Goal: Task Accomplishment & Management: Manage account settings

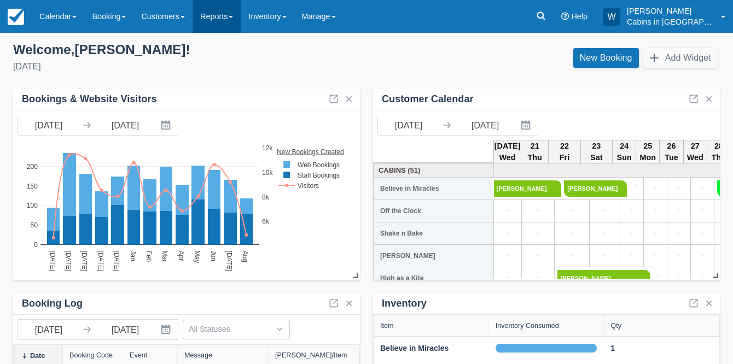
click at [240, 18] on link "Reports" at bounding box center [216, 16] width 48 height 33
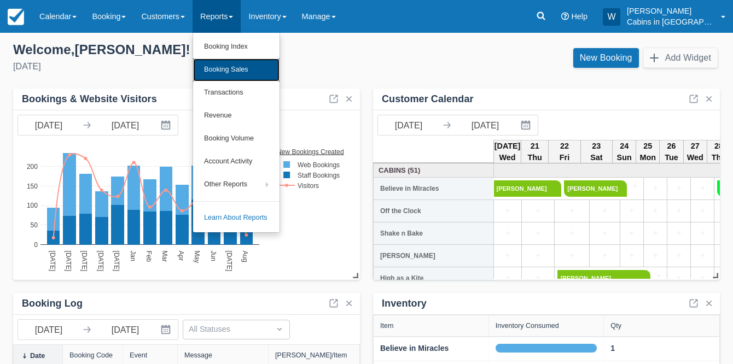
click at [232, 69] on link "Booking Sales" at bounding box center [236, 69] width 86 height 23
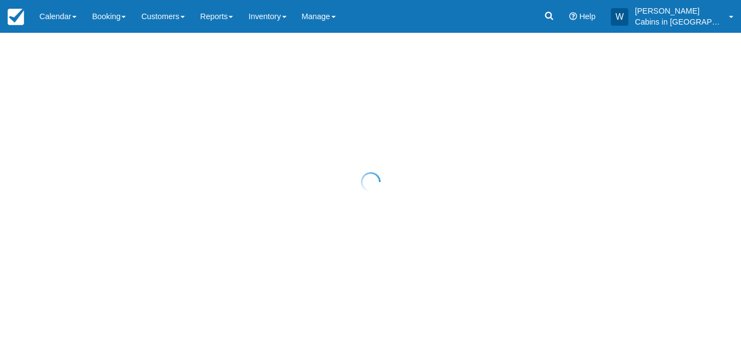
select select "20"
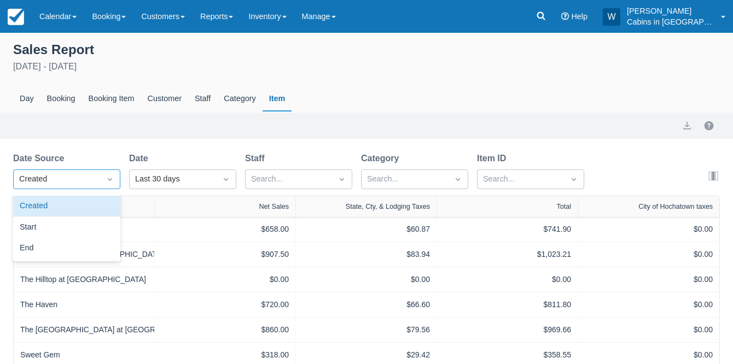
click at [99, 175] on div "Created" at bounding box center [57, 179] width 86 height 17
click at [80, 204] on div "Created" at bounding box center [66, 206] width 107 height 21
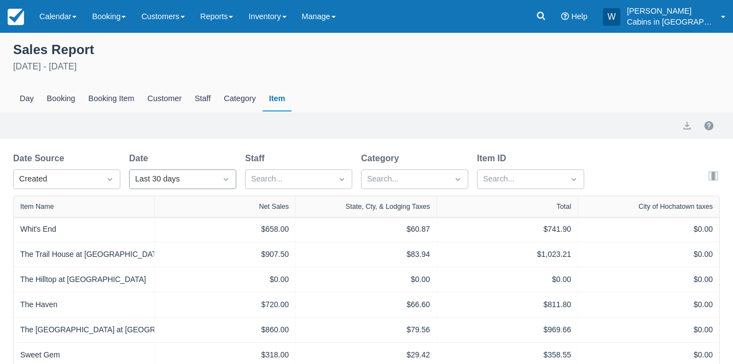
click at [173, 179] on div "Last 30 days" at bounding box center [172, 179] width 75 height 12
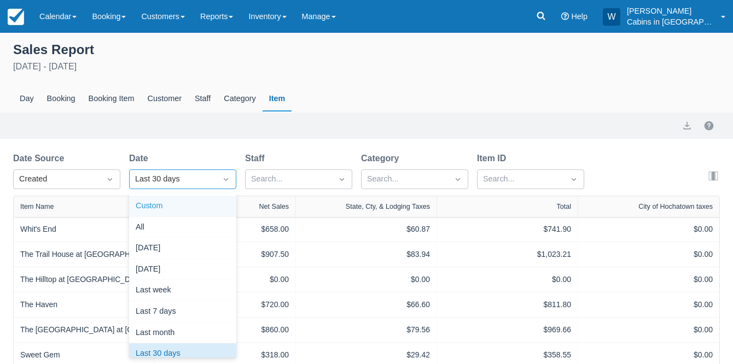
click at [169, 203] on div "Custom" at bounding box center [182, 206] width 107 height 21
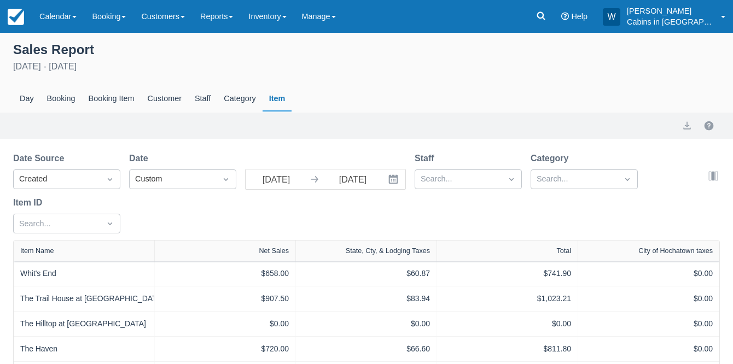
select select "20"
click at [272, 185] on input "07/21/25" at bounding box center [275, 179] width 61 height 20
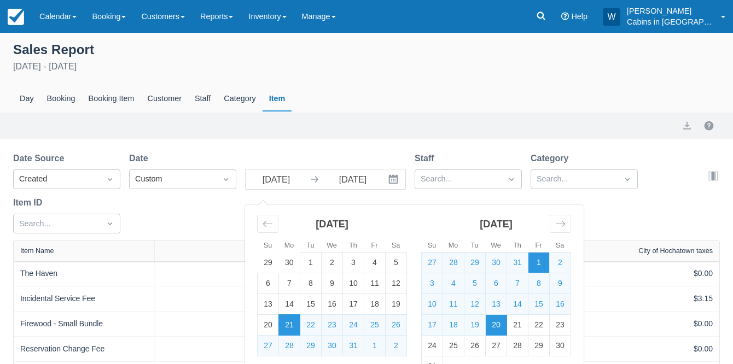
click at [535, 264] on td "1" at bounding box center [538, 263] width 21 height 21
type input "08/01/25"
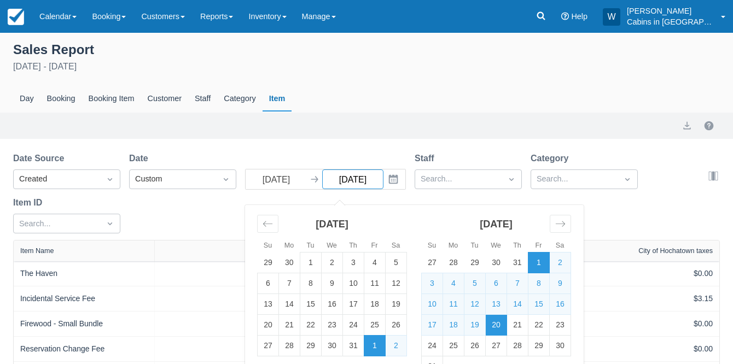
select select "20"
click at [309, 260] on td "1" at bounding box center [310, 263] width 21 height 21
type input "07/01/25"
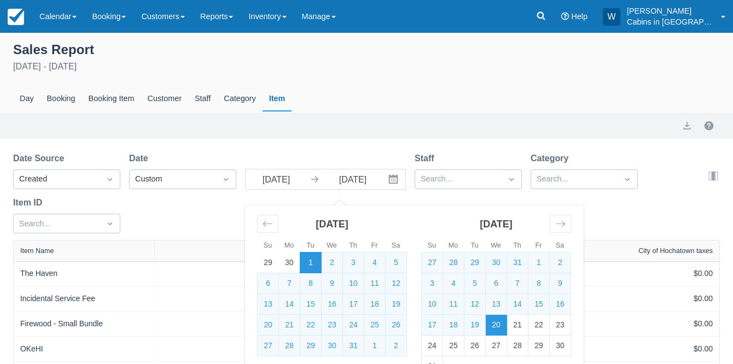
select select "20"
click at [353, 347] on td "31" at bounding box center [353, 346] width 21 height 21
type input "07/31/25"
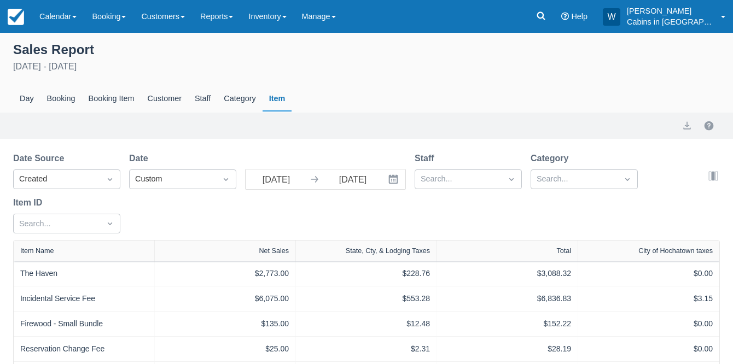
select select "20"
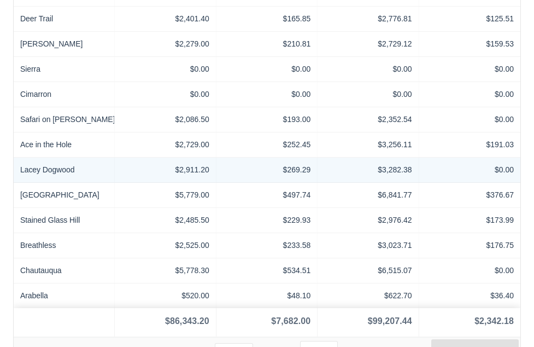
scroll to position [473, 0]
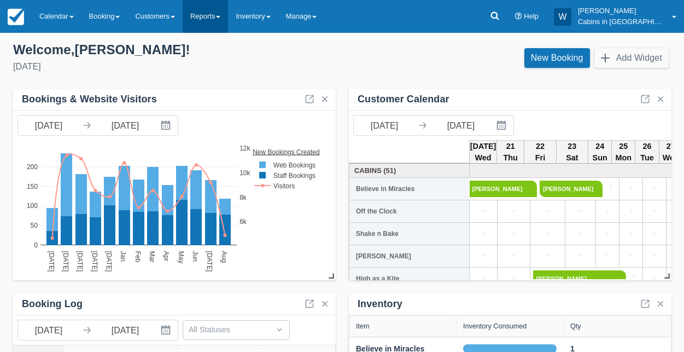
click at [228, 19] on link "Reports" at bounding box center [205, 16] width 45 height 33
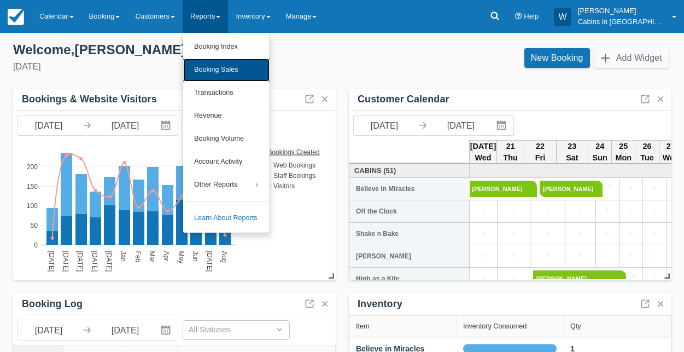
click at [237, 67] on link "Booking Sales" at bounding box center [226, 69] width 86 height 23
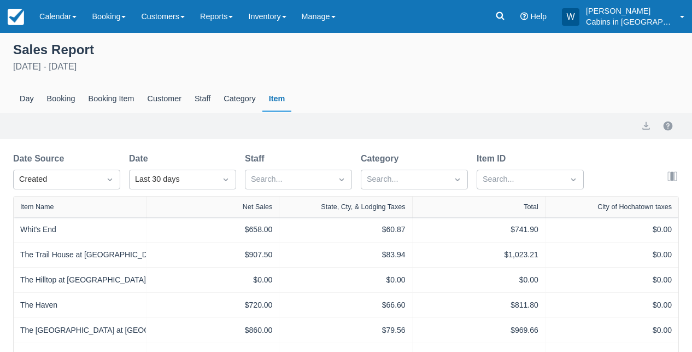
select select "20"
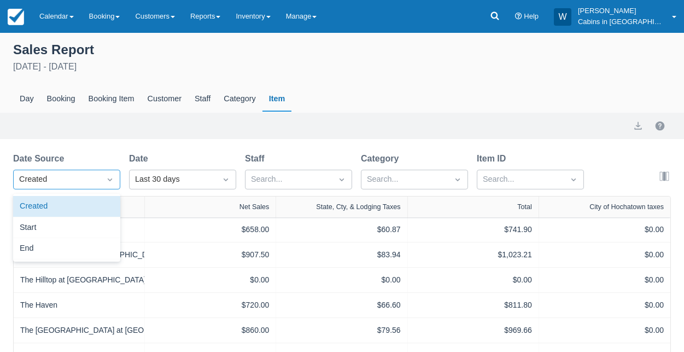
click at [91, 175] on div "Created" at bounding box center [56, 179] width 75 height 12
click at [90, 206] on div "Created" at bounding box center [66, 206] width 107 height 21
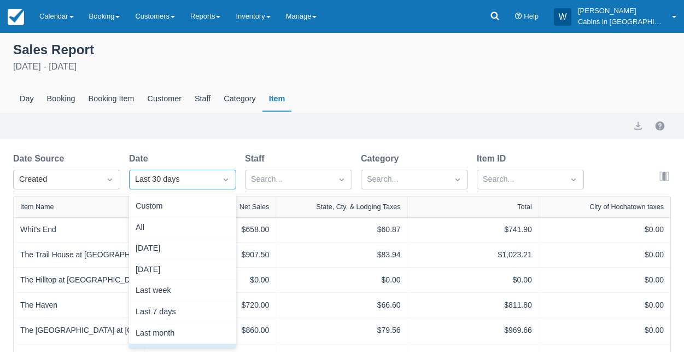
scroll to position [9, 0]
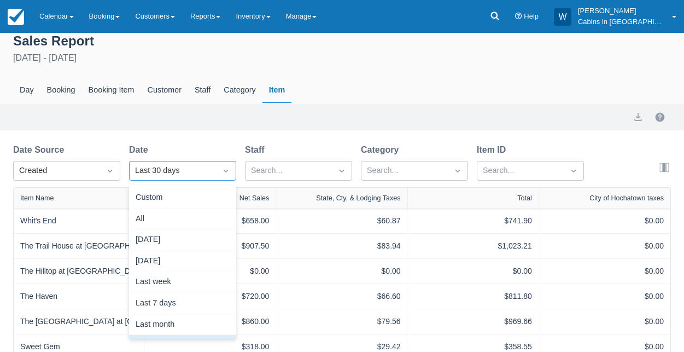
click at [164, 180] on div "Date Source Created Date option Last 30 days selected, 8 of 15. 15 results avai…" at bounding box center [302, 165] width 579 height 44
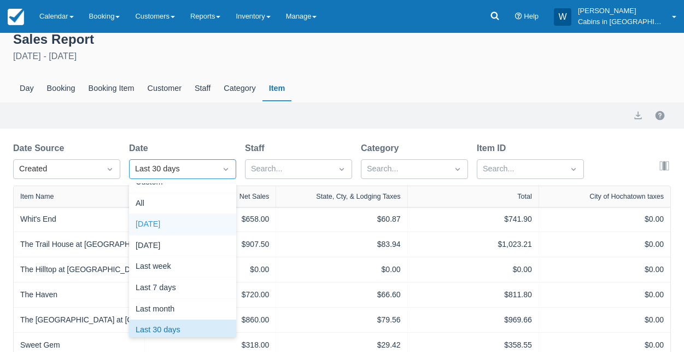
scroll to position [0, 0]
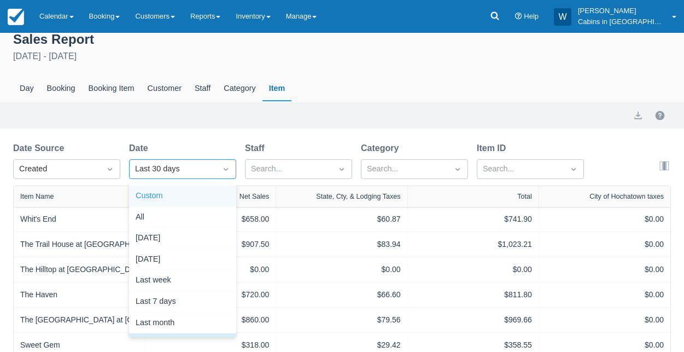
click at [164, 197] on div "Custom" at bounding box center [182, 195] width 107 height 21
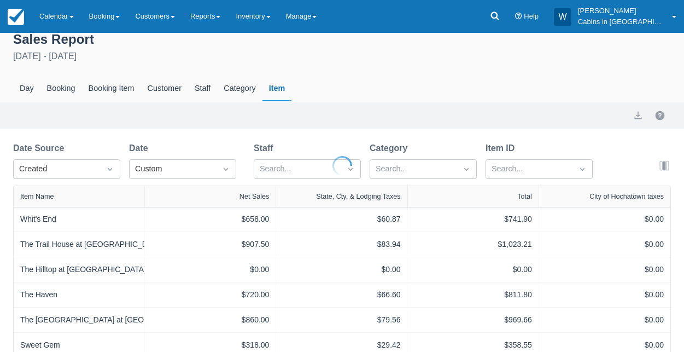
select select "20"
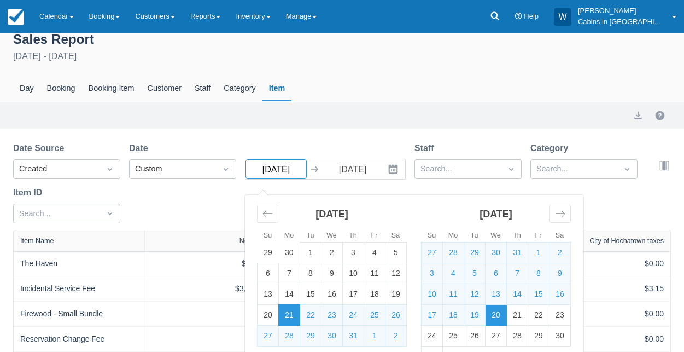
click at [291, 170] on input "[DATE]" at bounding box center [275, 169] width 61 height 20
click at [308, 253] on td "1" at bounding box center [310, 252] width 21 height 21
type input "[DATE]"
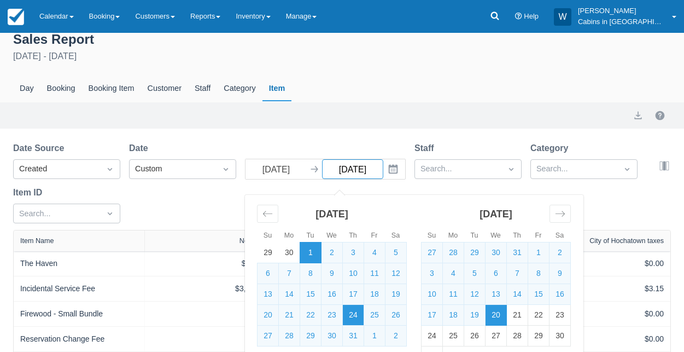
select select "20"
click at [353, 335] on td "31" at bounding box center [353, 335] width 21 height 21
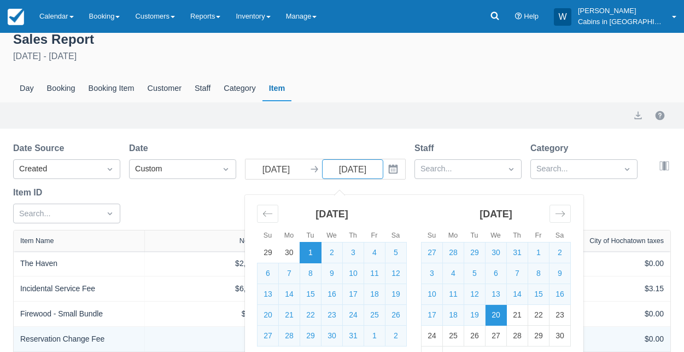
type input "07/31/25"
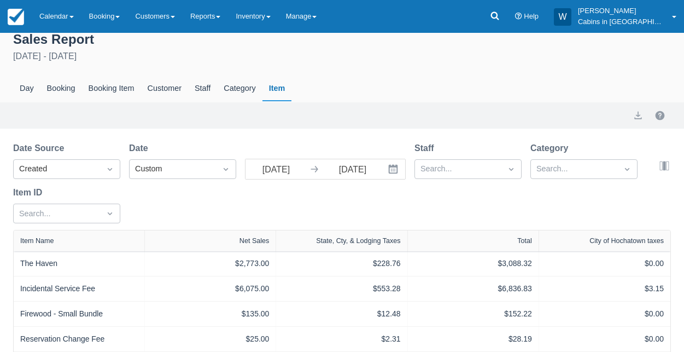
select select "20"
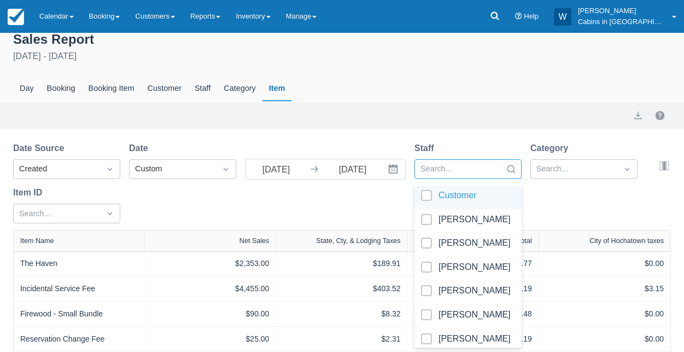
click at [468, 171] on div at bounding box center [457, 169] width 75 height 14
click at [546, 169] on div at bounding box center [573, 169] width 75 height 14
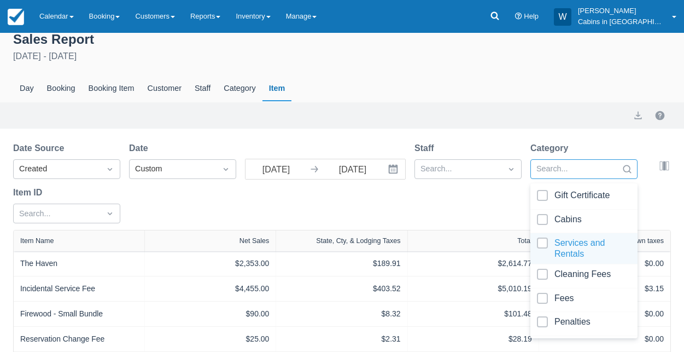
click at [537, 237] on div at bounding box center [584, 248] width 94 height 22
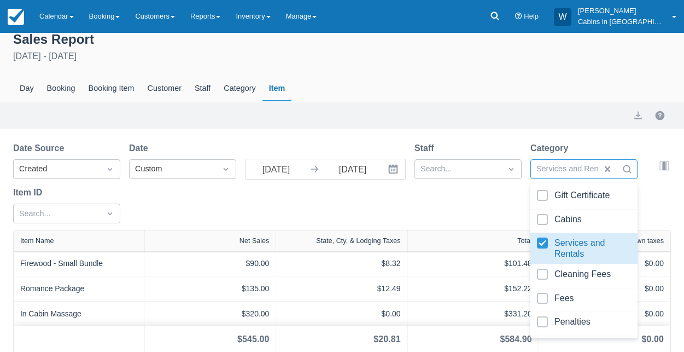
scroll to position [15, 0]
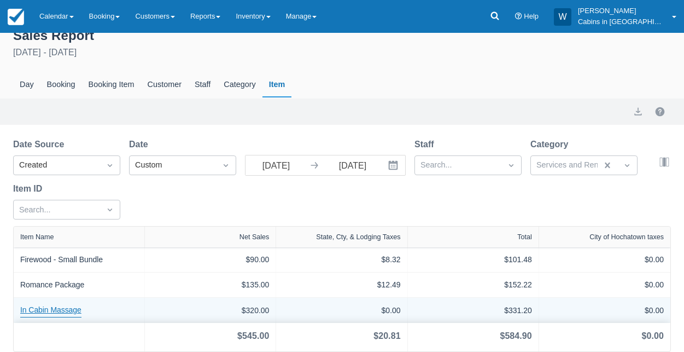
click at [56, 309] on link "In Cabin Massage" at bounding box center [50, 310] width 61 height 13
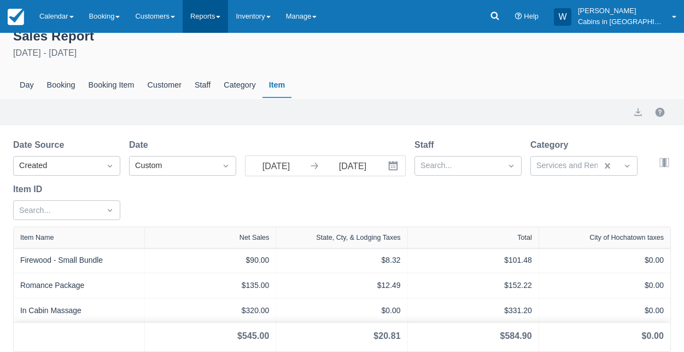
click at [228, 11] on link "Reports" at bounding box center [205, 16] width 45 height 33
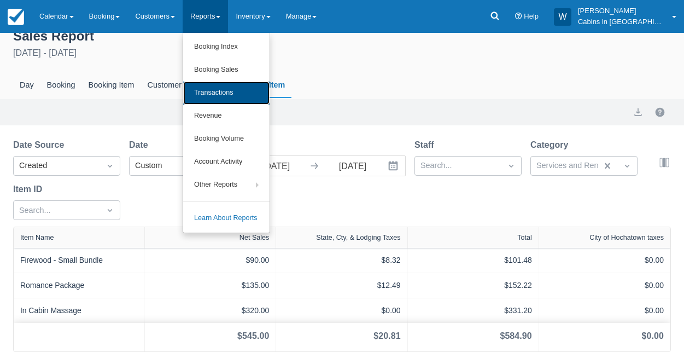
click at [242, 86] on link "Transactions" at bounding box center [226, 92] width 86 height 23
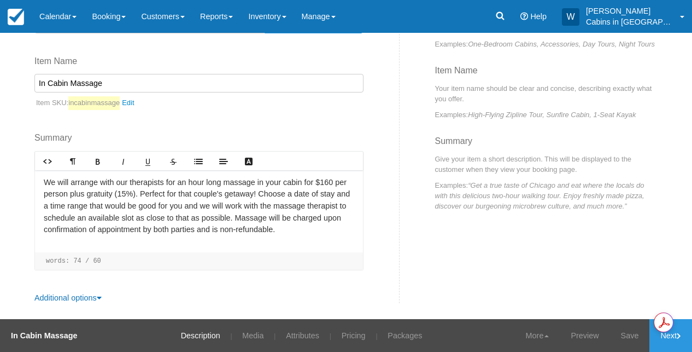
scroll to position [116, 0]
click at [345, 336] on link "Pricing" at bounding box center [353, 335] width 40 height 33
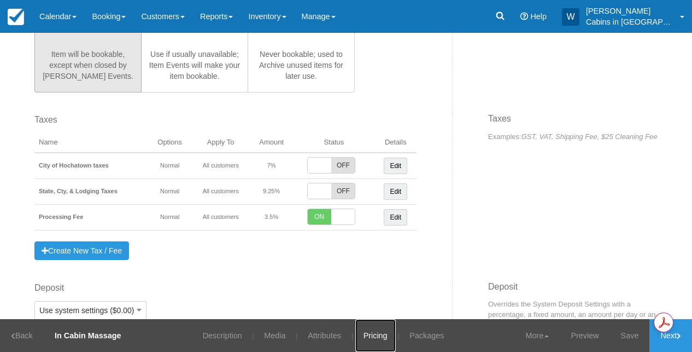
scroll to position [342, 0]
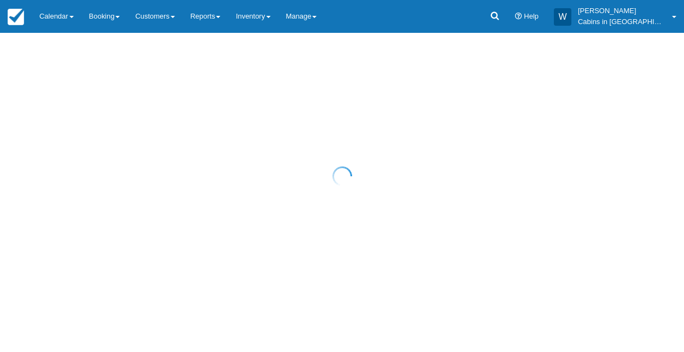
select select "10"
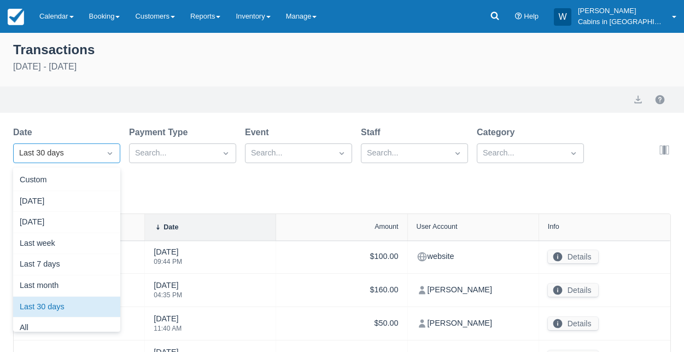
click at [100, 153] on div at bounding box center [110, 152] width 20 height 15
click at [90, 179] on div "Custom" at bounding box center [66, 179] width 107 height 21
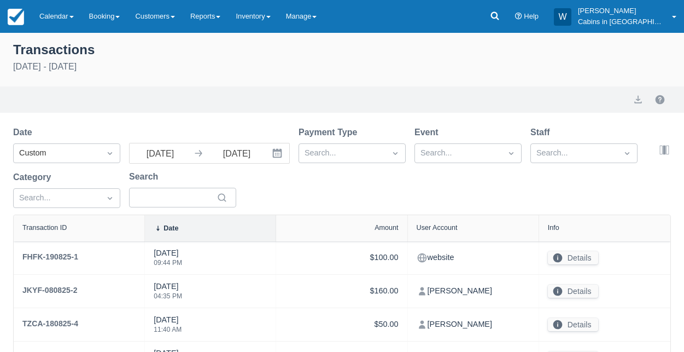
select select "10"
click at [174, 152] on input "07/21/25" at bounding box center [160, 153] width 61 height 20
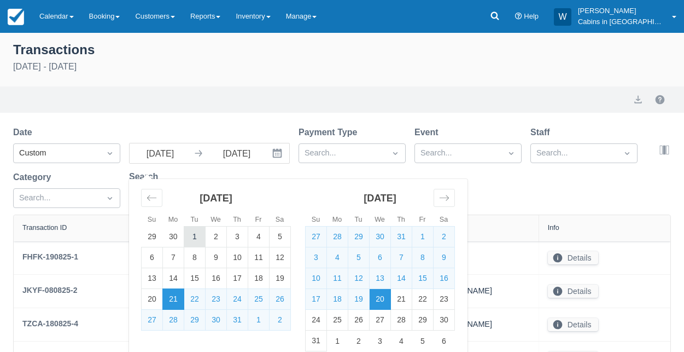
click at [192, 229] on td "1" at bounding box center [194, 236] width 21 height 21
type input "07/01/25"
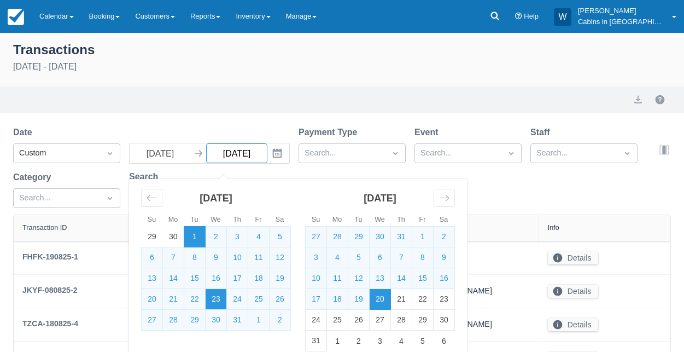
select select "10"
click at [239, 322] on td "31" at bounding box center [237, 319] width 21 height 21
type input "07/31/25"
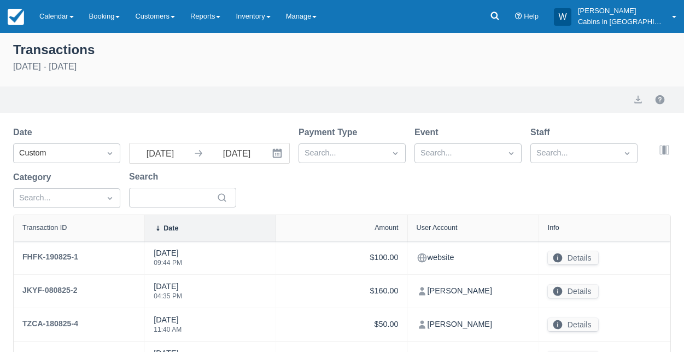
select select "10"
click at [368, 149] on div at bounding box center [341, 153] width 75 height 14
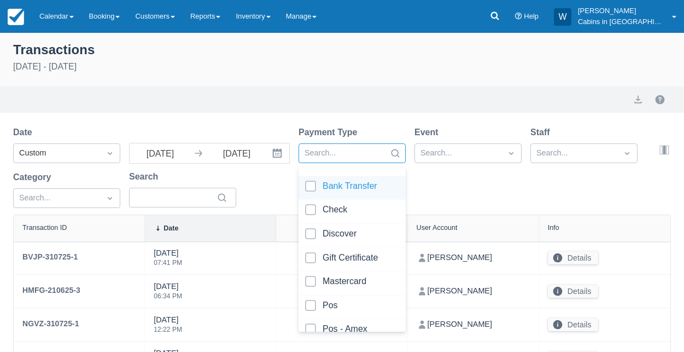
scroll to position [68, 0]
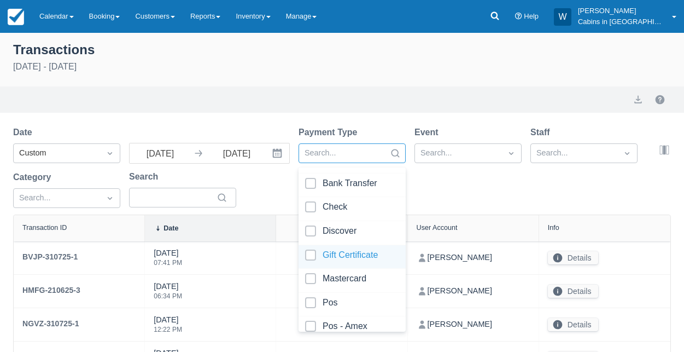
click at [313, 259] on div at bounding box center [352, 256] width 94 height 15
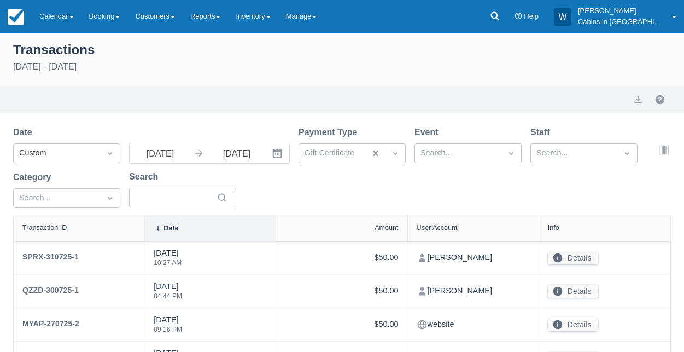
click at [552, 172] on div "Date Custom 07/01/25 Navigate forward to interact with the calendar and select …" at bounding box center [335, 170] width 645 height 89
select select "10"
click at [377, 152] on div at bounding box center [341, 153] width 75 height 14
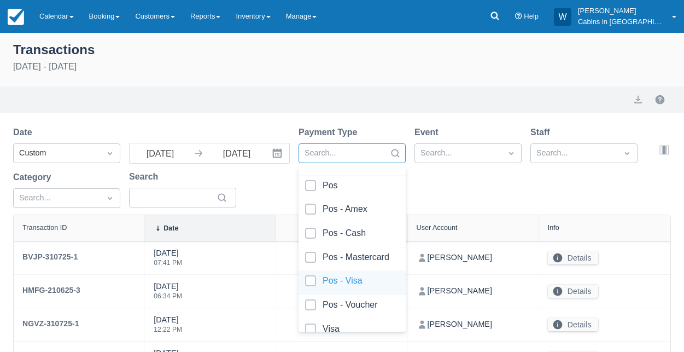
scroll to position [197, 0]
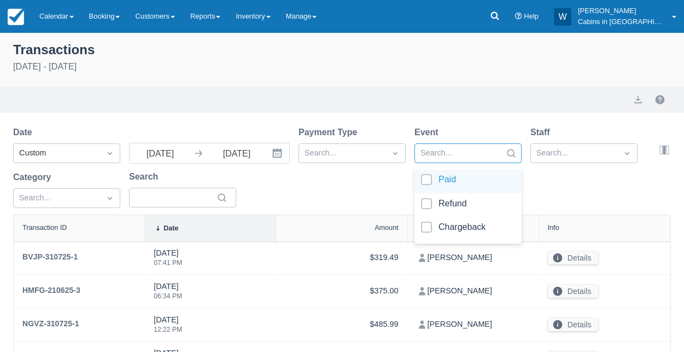
click at [458, 145] on div "Search..." at bounding box center [458, 152] width 86 height 17
click at [427, 200] on div at bounding box center [468, 205] width 94 height 15
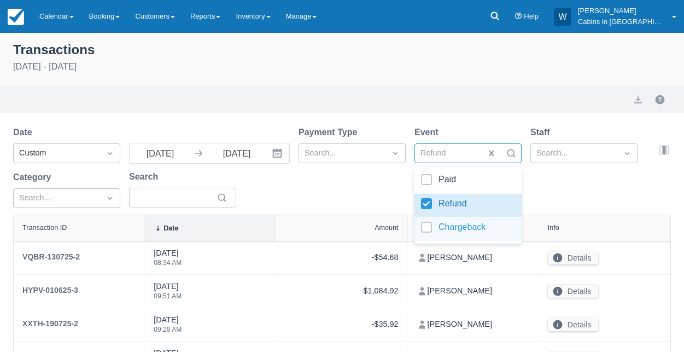
click at [431, 227] on div at bounding box center [468, 228] width 94 height 15
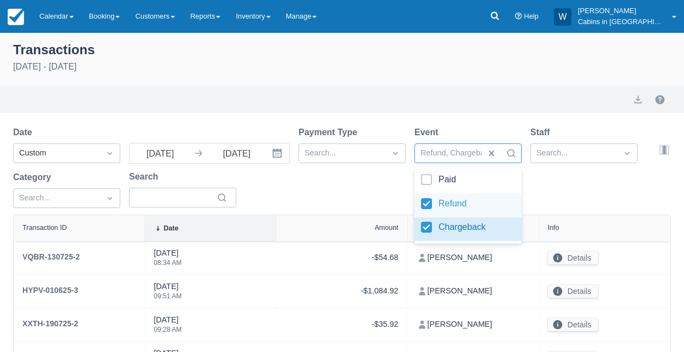
click at [426, 203] on div at bounding box center [468, 205] width 94 height 15
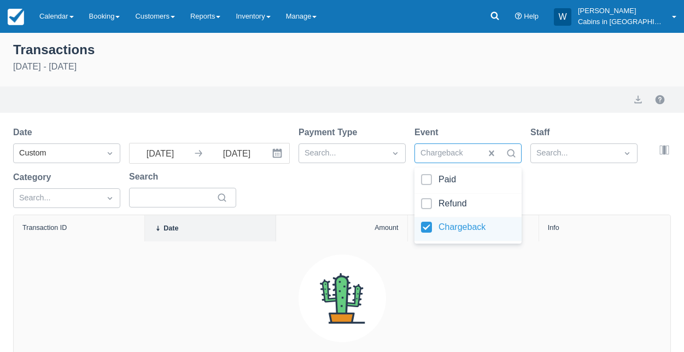
click at [427, 224] on div at bounding box center [468, 228] width 94 height 15
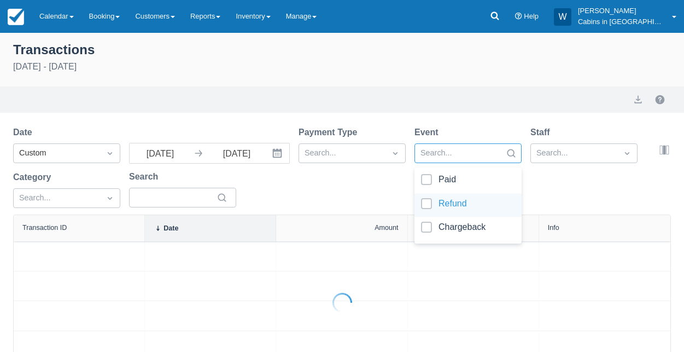
select select "10"
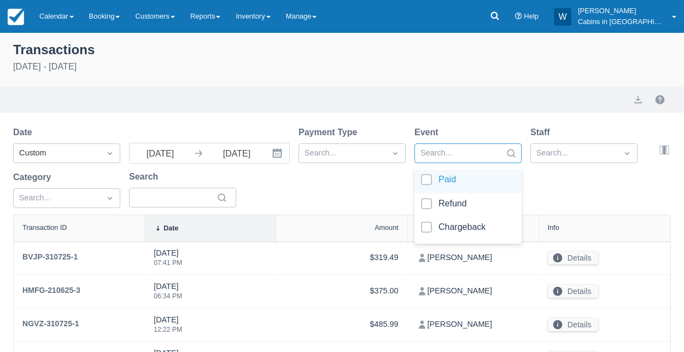
click at [427, 184] on div at bounding box center [468, 181] width 94 height 15
select select "10"
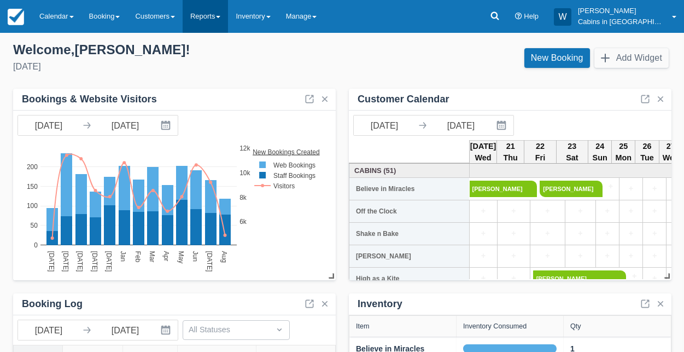
click at [228, 20] on link "Reports" at bounding box center [205, 16] width 45 height 33
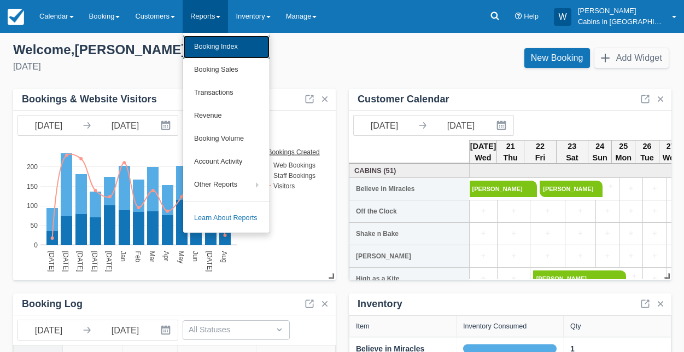
click at [239, 43] on link "Booking Index" at bounding box center [226, 47] width 86 height 23
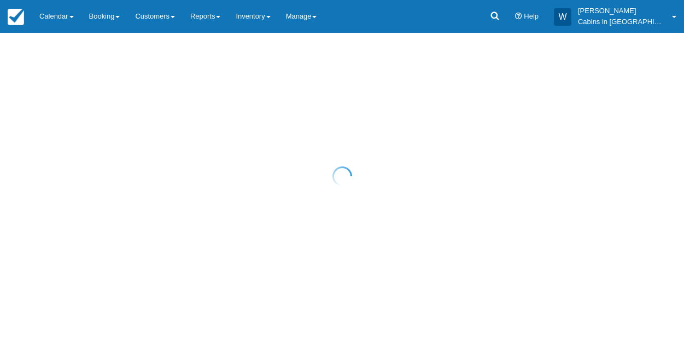
select select "25"
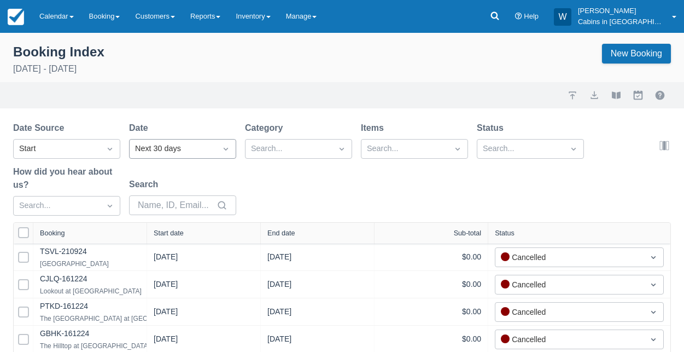
select select "25"
click at [93, 151] on div "Start" at bounding box center [56, 149] width 75 height 12
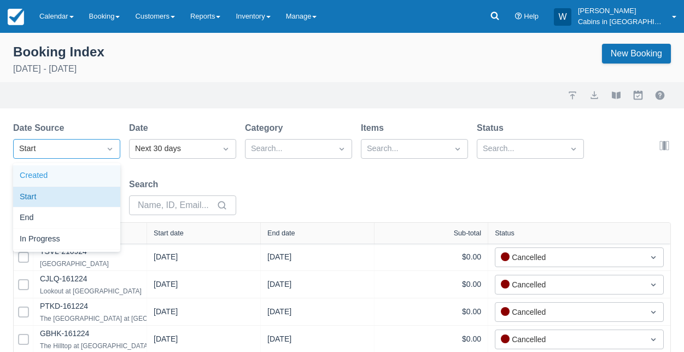
click at [90, 169] on div "Created" at bounding box center [66, 175] width 107 height 21
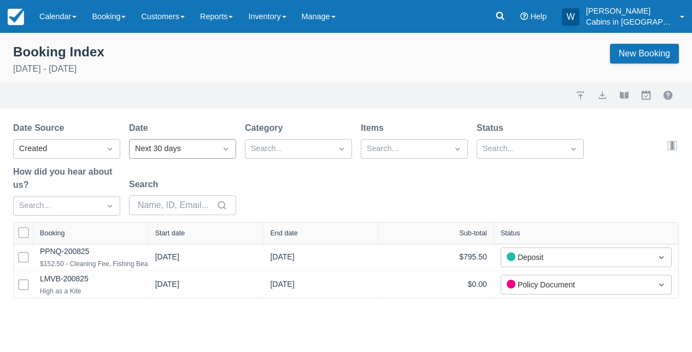
click at [181, 147] on div "Next 30 days" at bounding box center [172, 149] width 75 height 12
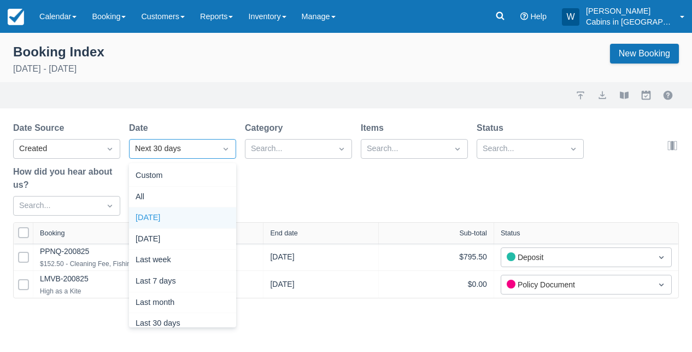
click at [184, 212] on div "[DATE]" at bounding box center [182, 217] width 107 height 21
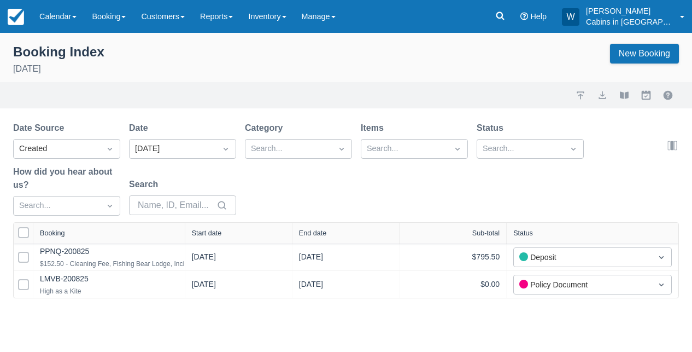
drag, startPoint x: 153, startPoint y: 235, endPoint x: 233, endPoint y: 233, distance: 80.4
click at [195, 233] on div at bounding box center [185, 232] width 20 height 21
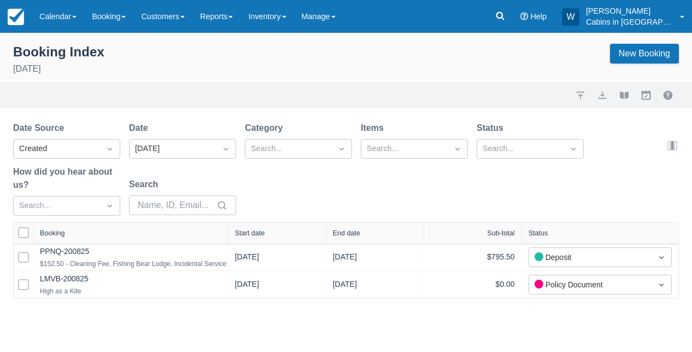
click at [250, 233] on div "Start date" at bounding box center [250, 233] width 30 height 8
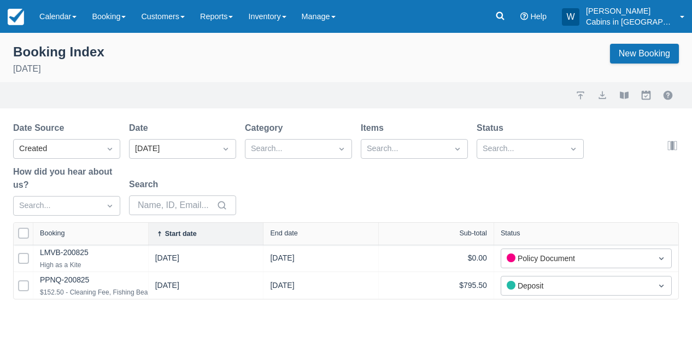
drag, startPoint x: 140, startPoint y: 240, endPoint x: 206, endPoint y: 240, distance: 65.6
click at [158, 240] on div at bounding box center [148, 233] width 20 height 22
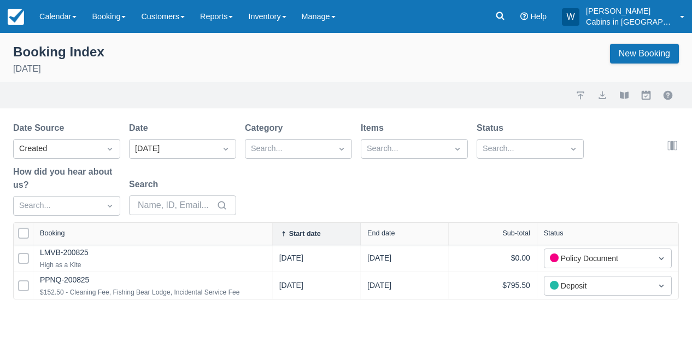
drag, startPoint x: 178, startPoint y: 233, endPoint x: 287, endPoint y: 232, distance: 109.3
click at [282, 232] on div at bounding box center [272, 233] width 20 height 22
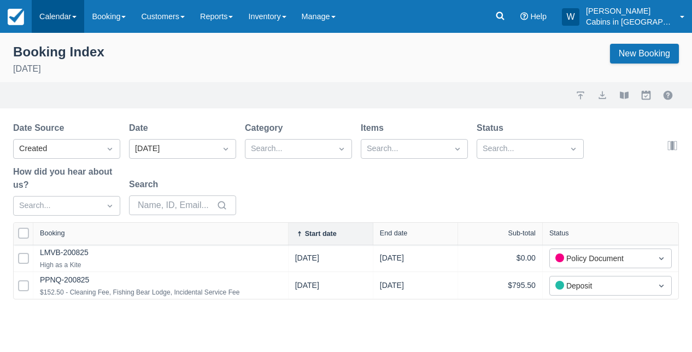
click at [73, 14] on link "Calendar" at bounding box center [58, 16] width 52 height 33
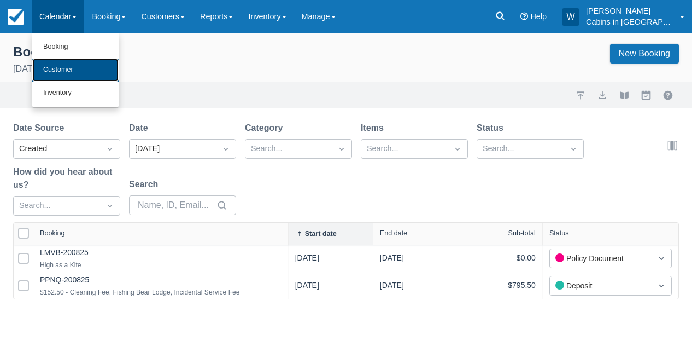
click at [68, 71] on link "Customer" at bounding box center [75, 69] width 86 height 23
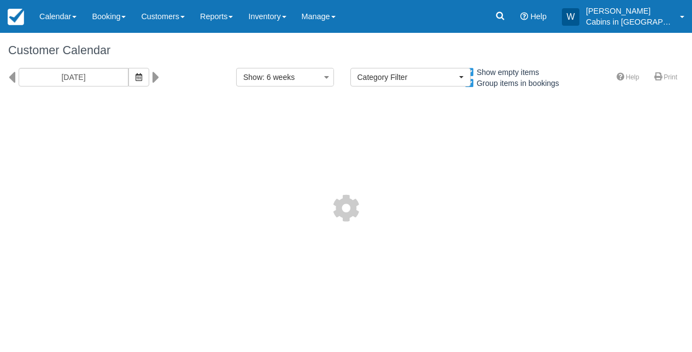
select select
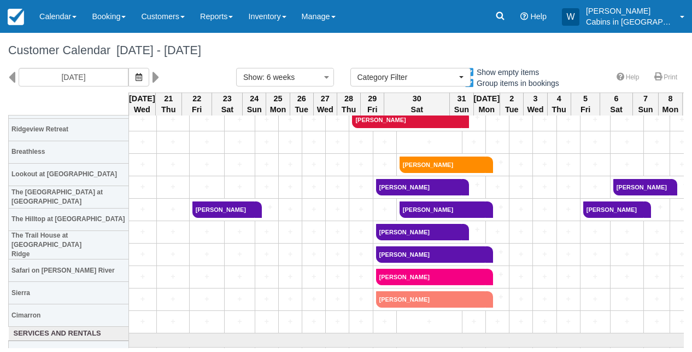
scroll to position [934, 0]
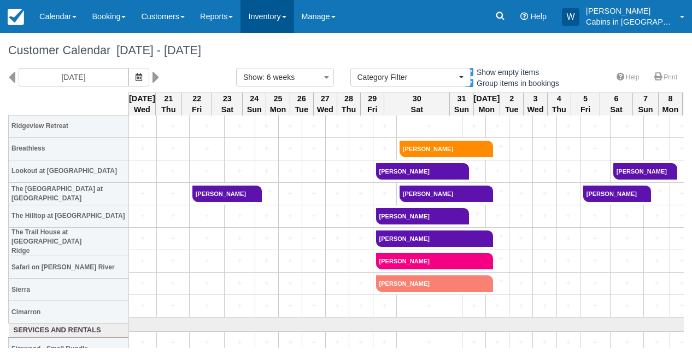
click at [292, 19] on link "Inventory" at bounding box center [267, 16] width 53 height 33
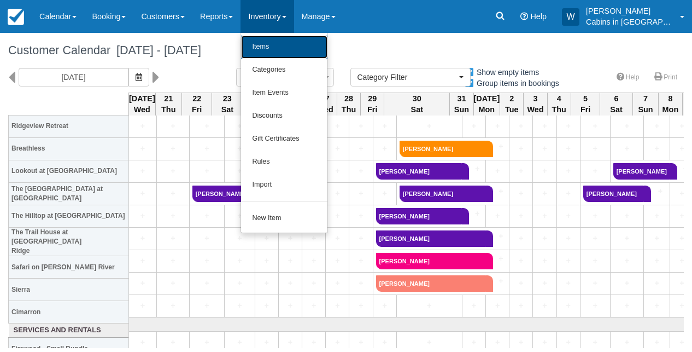
click at [284, 47] on link "Items" at bounding box center [284, 47] width 86 height 23
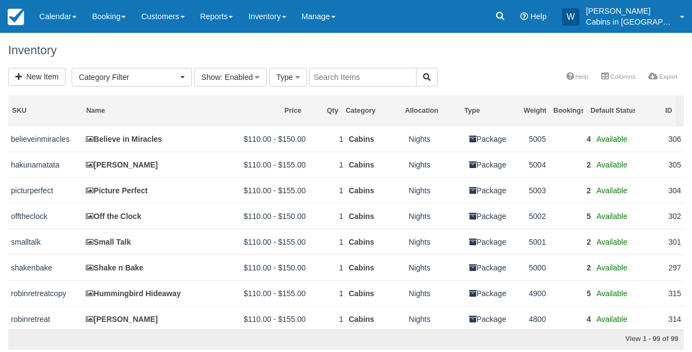
select select
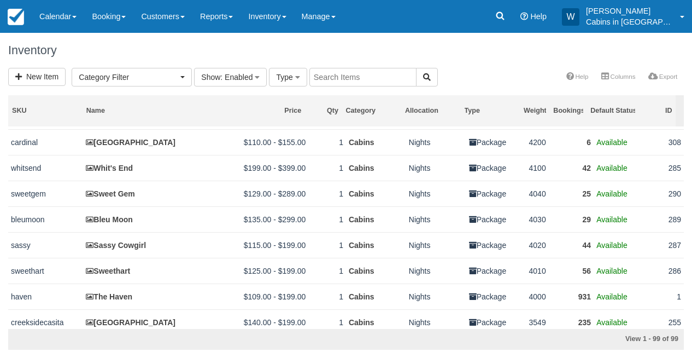
scroll to position [329, 0]
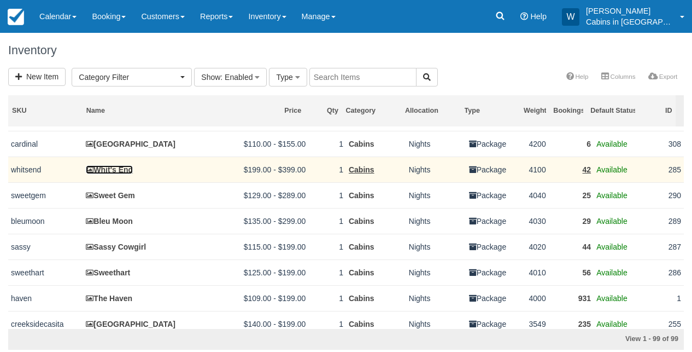
click at [119, 174] on link "Whit's End" at bounding box center [109, 169] width 47 height 9
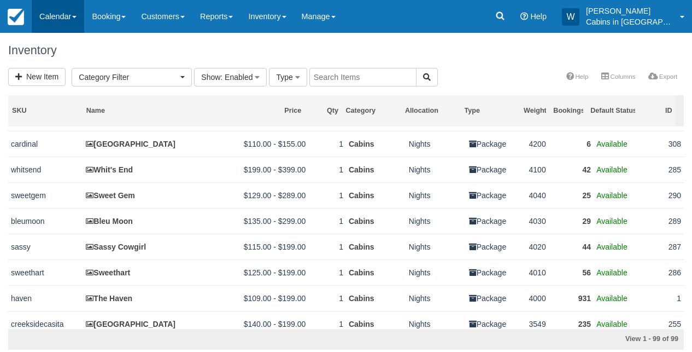
click at [74, 13] on link "Calendar" at bounding box center [58, 16] width 52 height 33
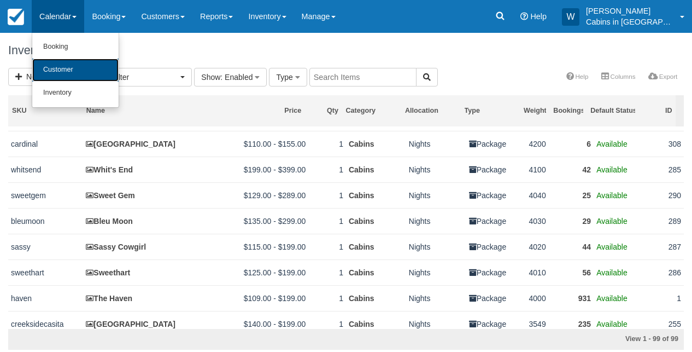
click at [76, 65] on link "Customer" at bounding box center [75, 69] width 86 height 23
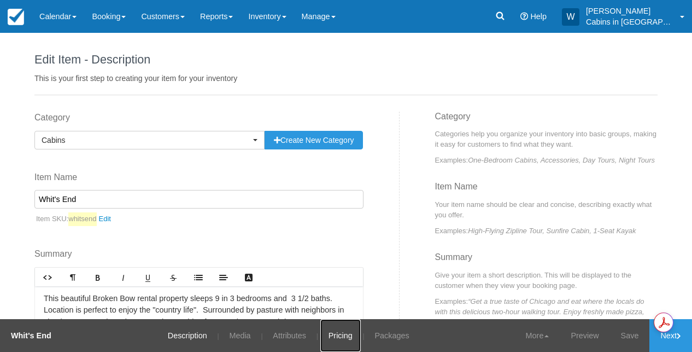
click at [348, 329] on link "Pricing" at bounding box center [340, 335] width 40 height 33
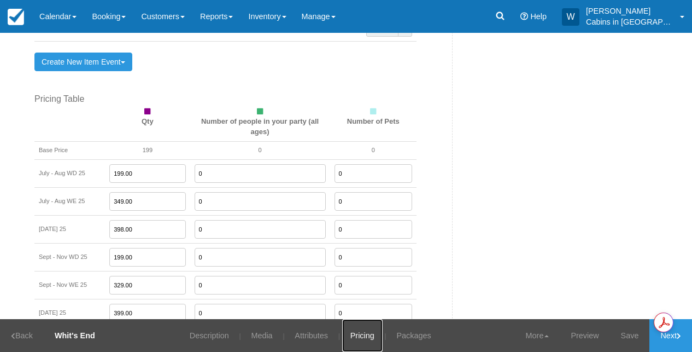
scroll to position [825, 0]
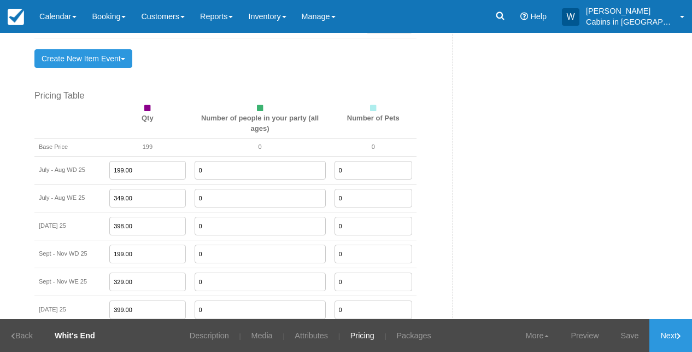
drag, startPoint x: 140, startPoint y: 219, endPoint x: 107, endPoint y: 214, distance: 33.6
click at [107, 214] on td "398.00" at bounding box center [147, 226] width 85 height 28
type input "359.00"
drag, startPoint x: 141, startPoint y: 191, endPoint x: 102, endPoint y: 189, distance: 39.5
click at [102, 190] on tr "July - Aug WE 25 349.00 0 0" at bounding box center [225, 198] width 382 height 28
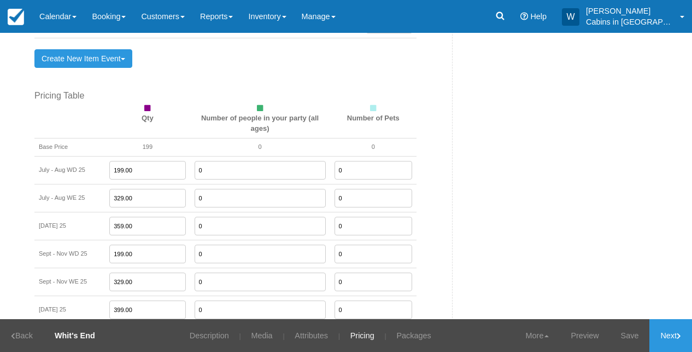
type input "329.00"
click at [140, 273] on input "329.00" at bounding box center [147, 281] width 76 height 19
click at [622, 336] on link "Save" at bounding box center [630, 335] width 40 height 33
click at [290, 15] on link "Inventory" at bounding box center [267, 16] width 53 height 33
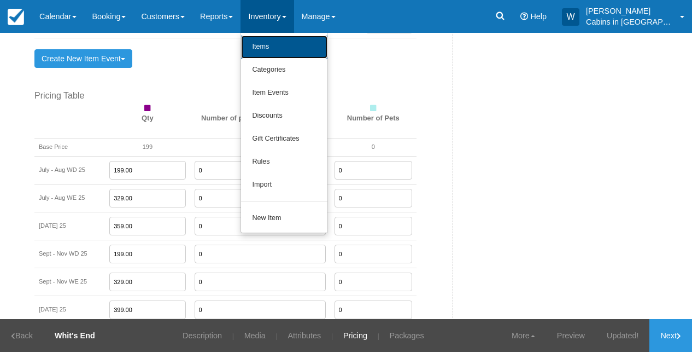
click at [289, 40] on link "Items" at bounding box center [284, 47] width 86 height 23
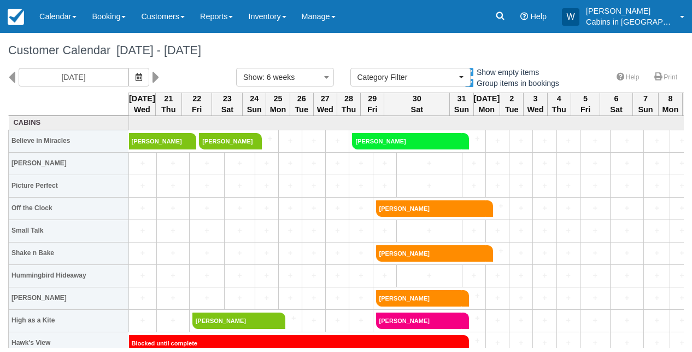
select select
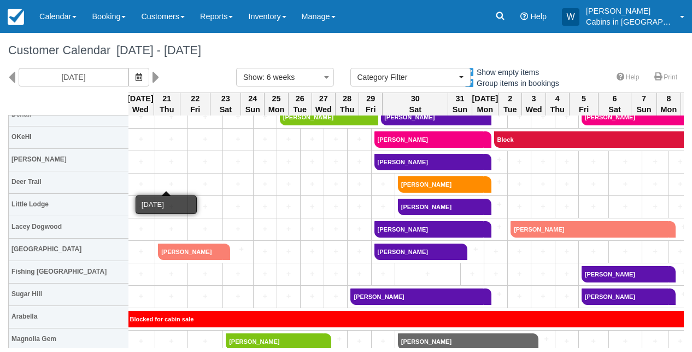
scroll to position [677, 2]
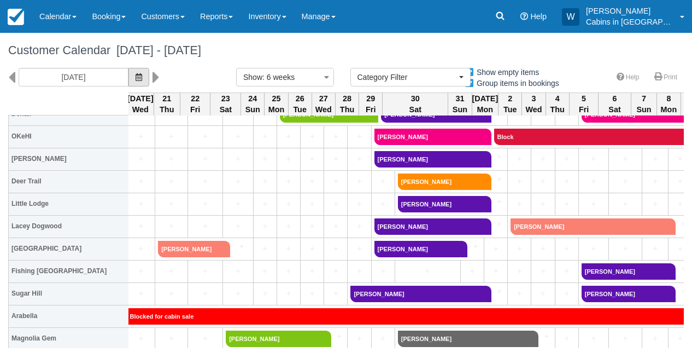
click at [136, 80] on icon "button" at bounding box center [139, 77] width 7 height 8
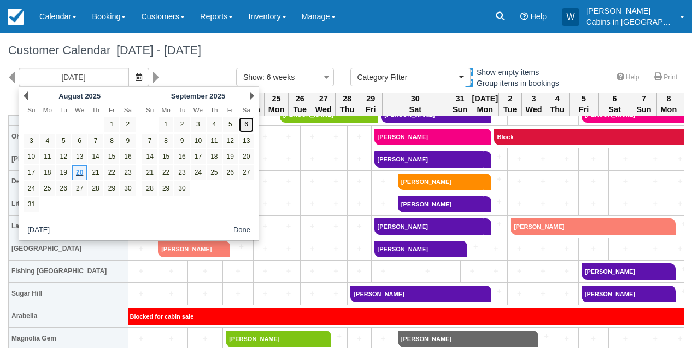
click at [248, 126] on link "6" at bounding box center [246, 124] width 15 height 15
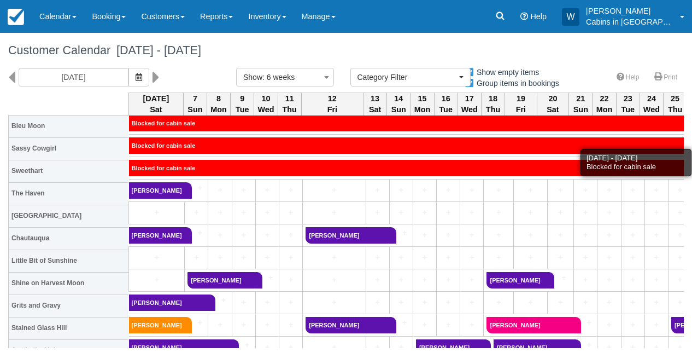
scroll to position [379, 0]
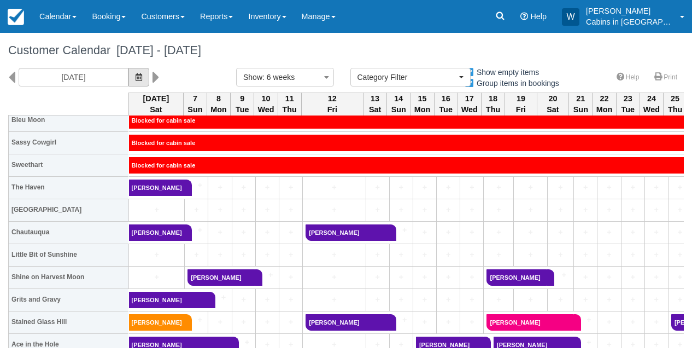
click at [136, 76] on icon "button" at bounding box center [139, 77] width 7 height 8
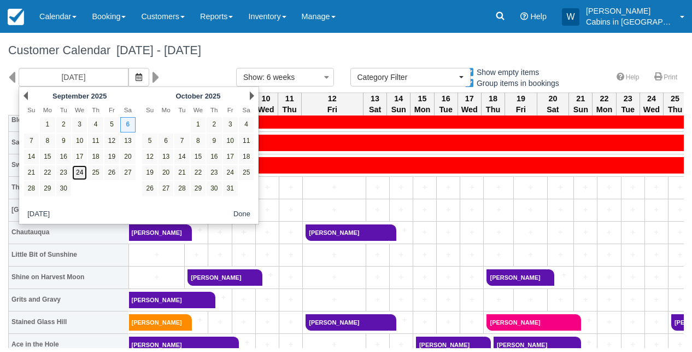
click at [81, 172] on link "24" at bounding box center [79, 172] width 15 height 15
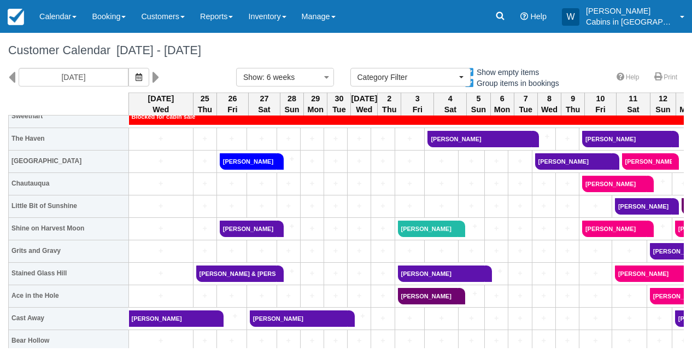
scroll to position [453, 0]
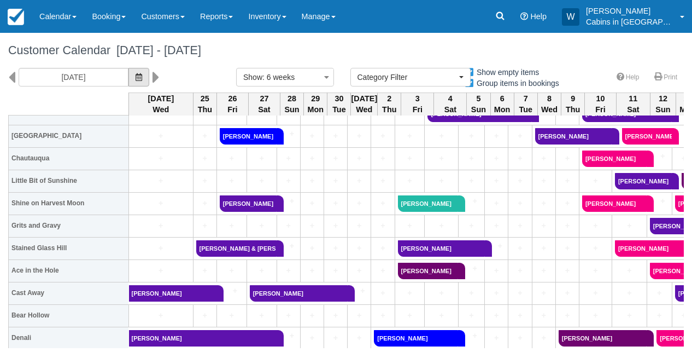
click at [136, 78] on icon "button" at bounding box center [139, 77] width 7 height 8
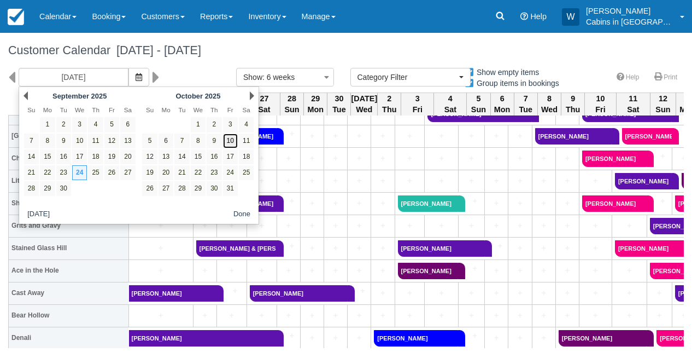
click at [233, 143] on link "10" at bounding box center [230, 140] width 15 height 15
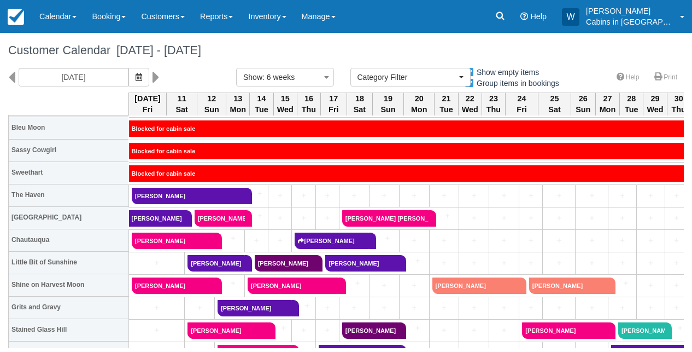
scroll to position [374, 0]
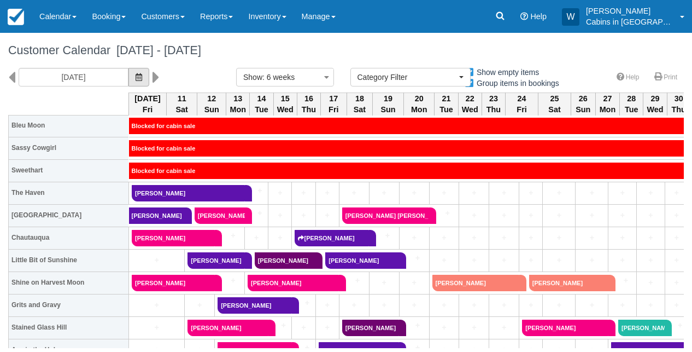
click at [136, 73] on span "button" at bounding box center [139, 77] width 7 height 9
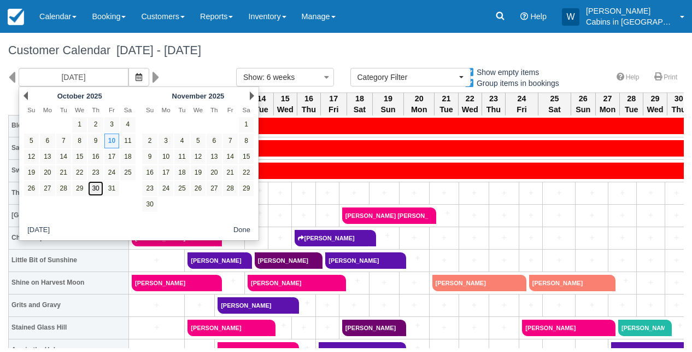
click at [97, 186] on link "30" at bounding box center [95, 188] width 15 height 15
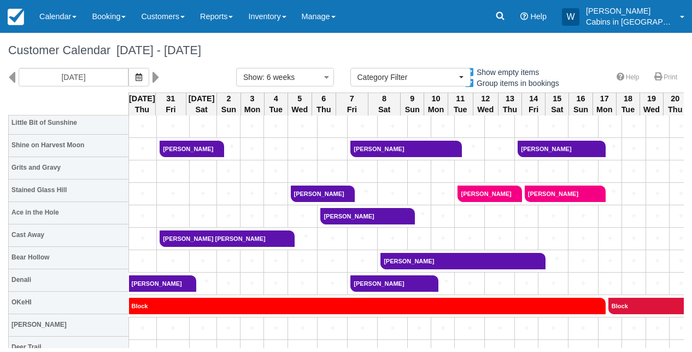
scroll to position [512, 0]
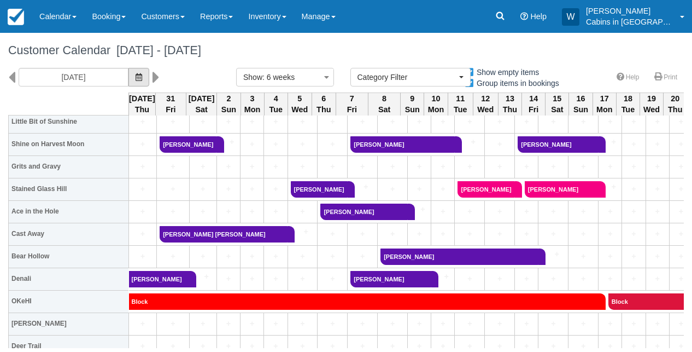
click at [136, 79] on icon "button" at bounding box center [139, 77] width 7 height 8
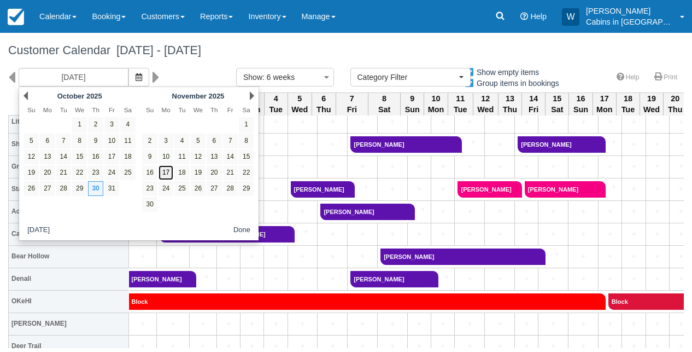
click at [166, 172] on link "17" at bounding box center [166, 172] width 15 height 15
type input "11/17/25"
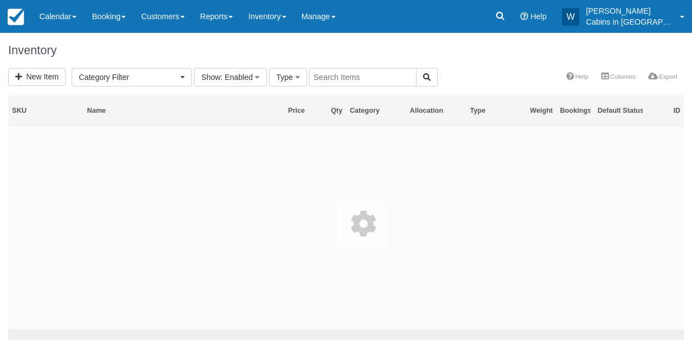
select select
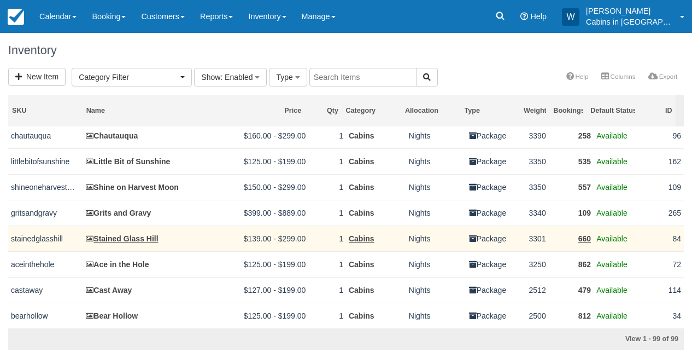
scroll to position [543, 0]
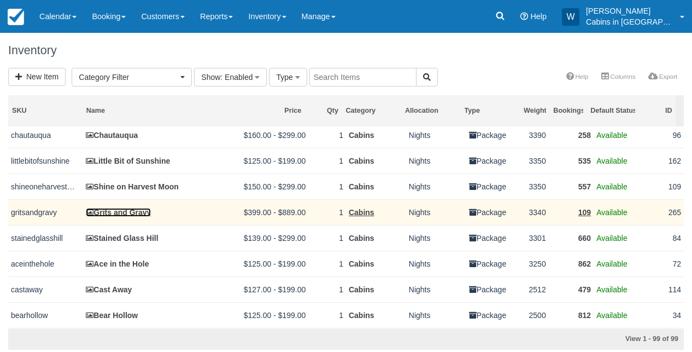
click at [126, 216] on link "Grits and Gravy" at bounding box center [118, 212] width 65 height 9
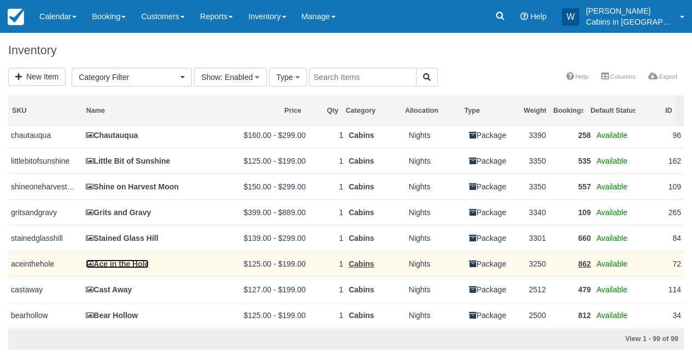
click at [123, 268] on link "Ace in the Hole" at bounding box center [117, 263] width 63 height 9
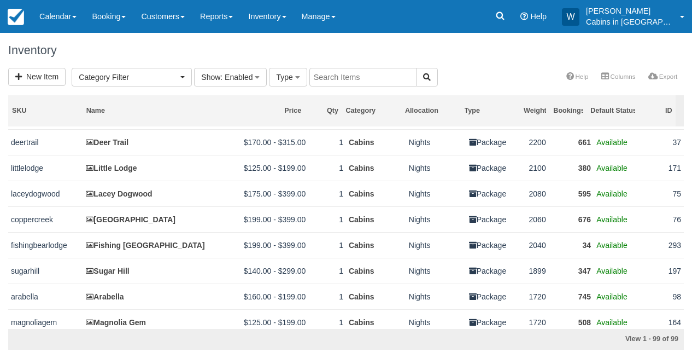
scroll to position [826, 0]
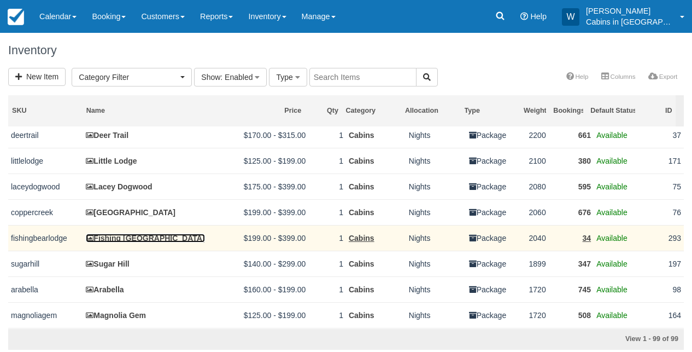
click at [123, 242] on link "Fishing [GEOGRAPHIC_DATA]" at bounding box center [145, 237] width 119 height 9
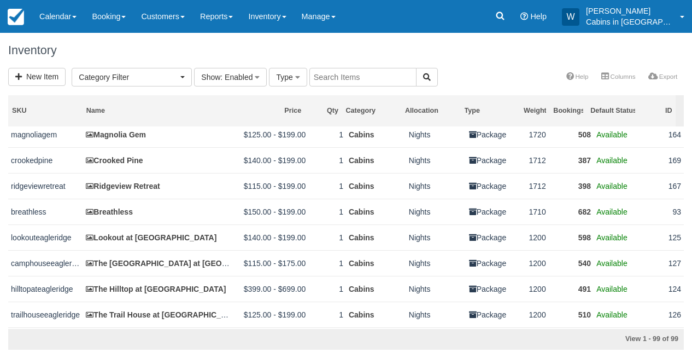
scroll to position [1010, 0]
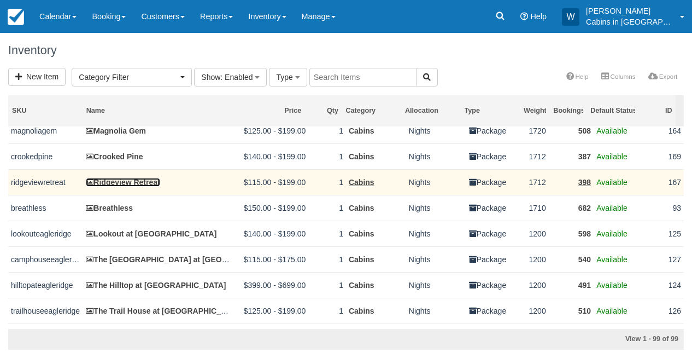
click at [129, 186] on link "Ridgeview Retreat" at bounding box center [123, 182] width 74 height 9
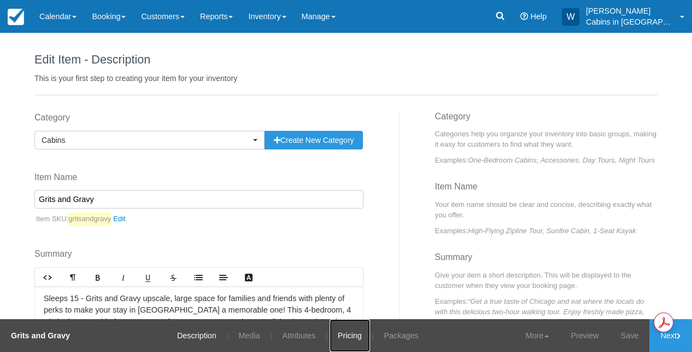
click at [356, 335] on link "Pricing" at bounding box center [350, 335] width 40 height 33
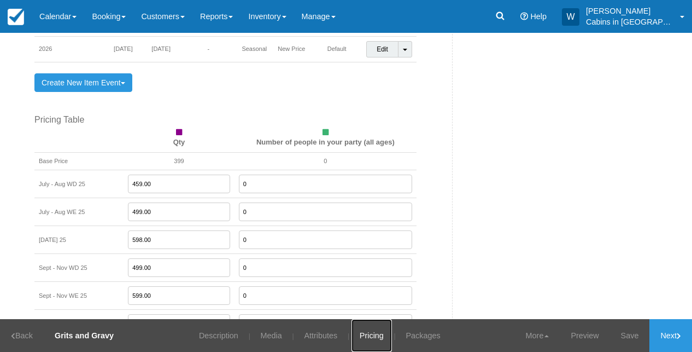
scroll to position [775, 0]
drag, startPoint x: 162, startPoint y: 183, endPoint x: 113, endPoint y: 181, distance: 49.2
click at [113, 181] on tr "July - Aug WD 25 459.00 0" at bounding box center [225, 182] width 382 height 28
type input "399.00"
drag, startPoint x: 160, startPoint y: 242, endPoint x: 120, endPoint y: 239, distance: 39.4
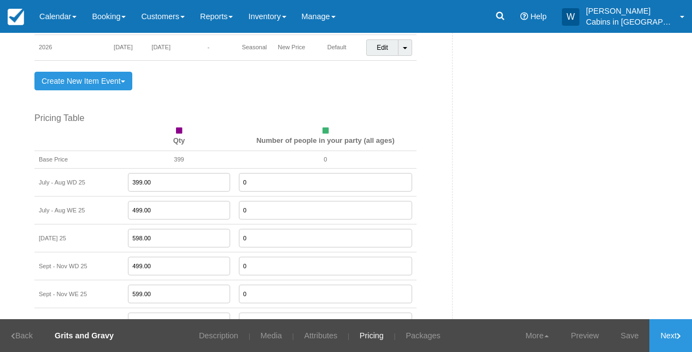
click at [120, 239] on tr "[DATE] 25 598.00 0" at bounding box center [225, 238] width 382 height 28
type input "549.00"
click at [624, 336] on link "Save" at bounding box center [630, 335] width 40 height 33
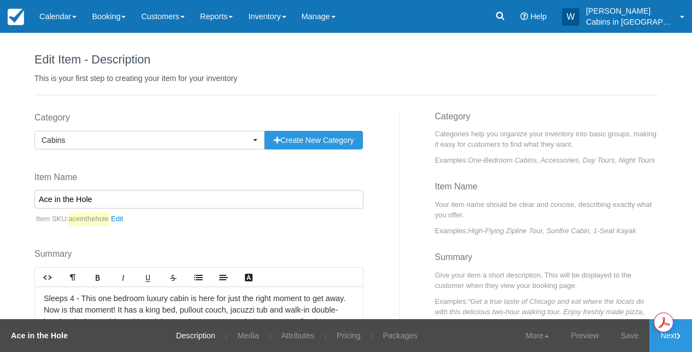
scroll to position [8, 0]
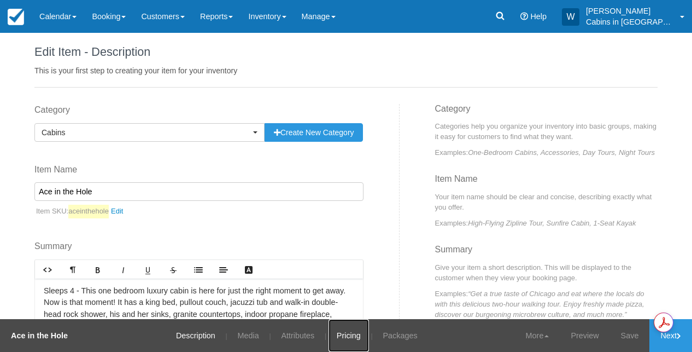
click at [352, 328] on link "Pricing" at bounding box center [349, 335] width 40 height 33
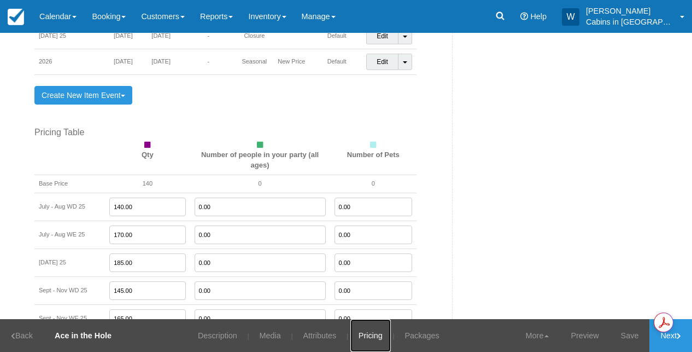
scroll to position [810, 0]
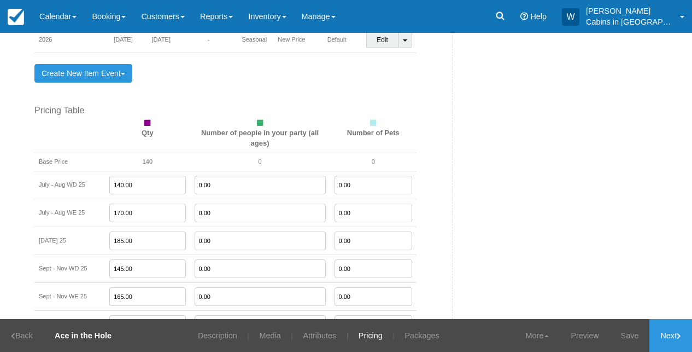
drag, startPoint x: 141, startPoint y: 204, endPoint x: 98, endPoint y: 198, distance: 43.0
click at [98, 199] on tr "July - Aug WE 25 170.00 0.00 0.00" at bounding box center [225, 213] width 382 height 28
type input "160.00"
drag, startPoint x: 142, startPoint y: 233, endPoint x: 97, endPoint y: 230, distance: 44.4
click at [98, 230] on tr "Labor Day 25 185.00 0.00 0.00" at bounding box center [225, 241] width 382 height 28
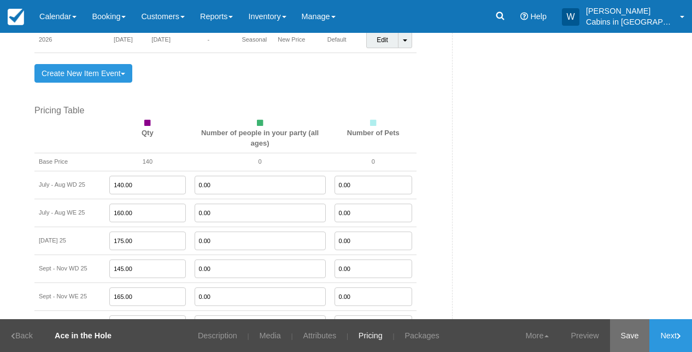
type input "175.00"
click at [642, 341] on link "Save" at bounding box center [630, 335] width 40 height 33
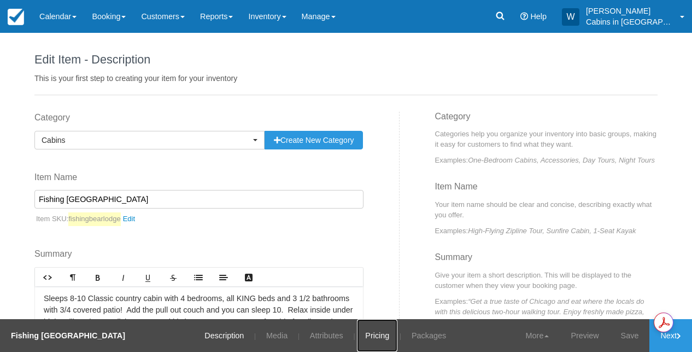
click at [359, 334] on link "Pricing" at bounding box center [377, 335] width 40 height 33
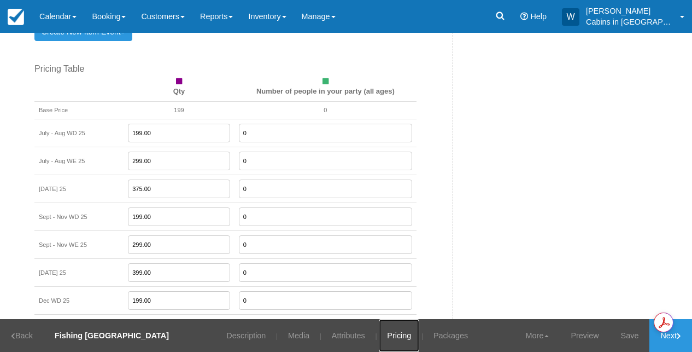
scroll to position [845, 0]
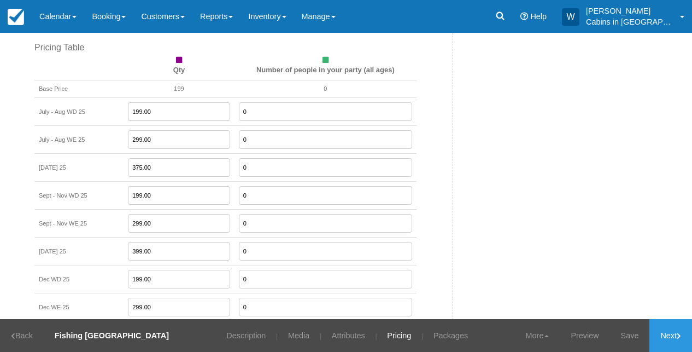
drag, startPoint x: 159, startPoint y: 168, endPoint x: 113, endPoint y: 166, distance: 45.5
click at [113, 166] on tr "[DATE] 25 375.00 0" at bounding box center [225, 168] width 382 height 28
type input "349.00"
click at [628, 331] on link "Save" at bounding box center [630, 335] width 40 height 33
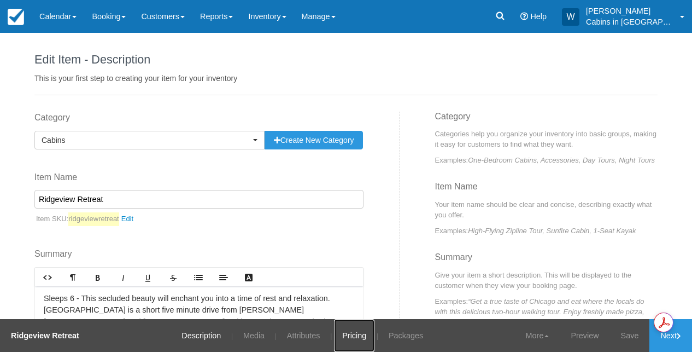
click at [365, 347] on link "Pricing" at bounding box center [354, 335] width 40 height 33
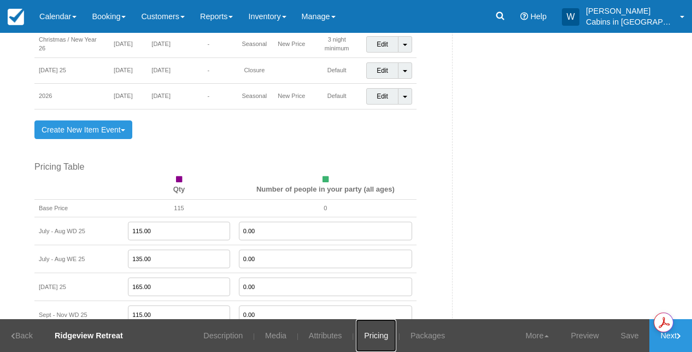
scroll to position [783, 0]
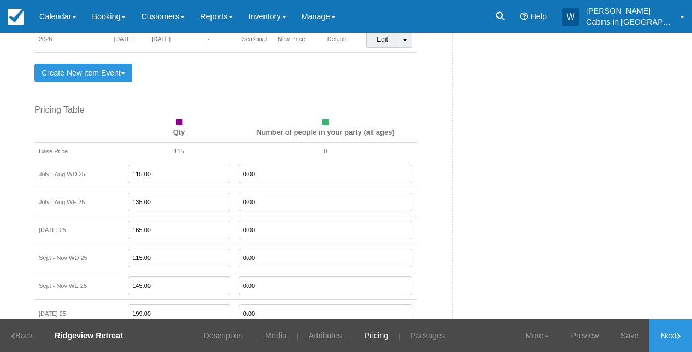
drag, startPoint x: 161, startPoint y: 229, endPoint x: 112, endPoint y: 225, distance: 49.3
click at [112, 225] on tr "Labor Day 25 165.00 0.00" at bounding box center [225, 230] width 382 height 28
type input "150.00"
click at [624, 334] on link "Save" at bounding box center [630, 335] width 40 height 33
